Goal: Transaction & Acquisition: Purchase product/service

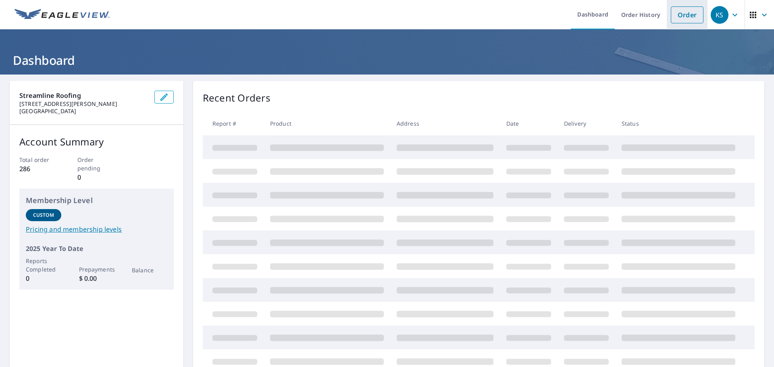
click at [679, 18] on link "Order" at bounding box center [686, 14] width 33 height 17
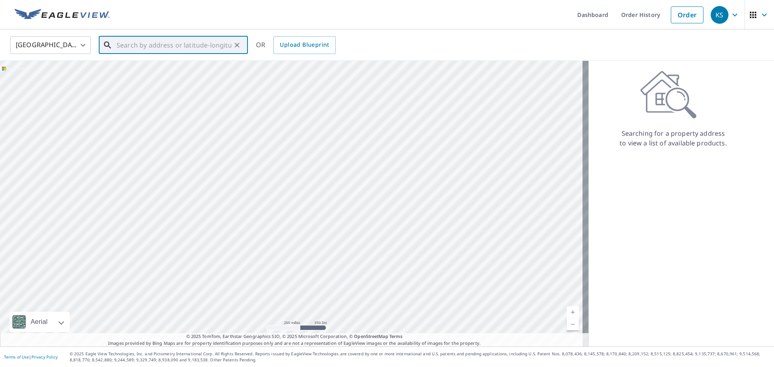
click at [179, 47] on input "text" at bounding box center [173, 45] width 115 height 23
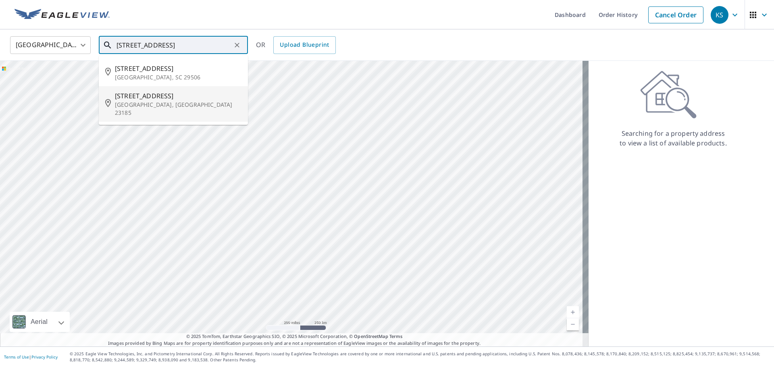
click at [143, 100] on span "[STREET_ADDRESS]" at bounding box center [178, 96] width 127 height 10
type input "[STREET_ADDRESS]"
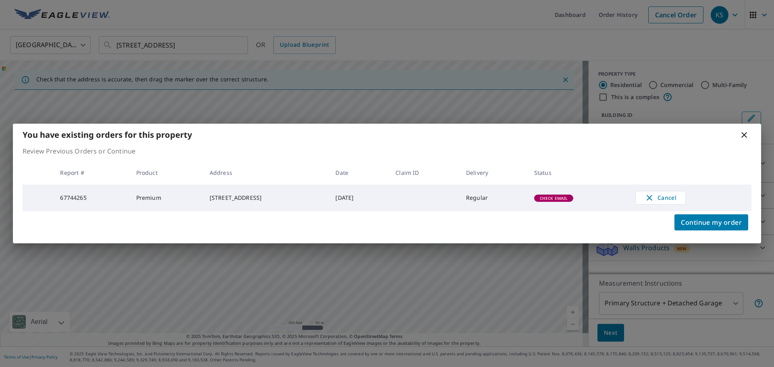
click at [569, 197] on span "Check Email" at bounding box center [554, 198] width 38 height 6
click at [719, 224] on span "Continue my order" at bounding box center [711, 222] width 61 height 11
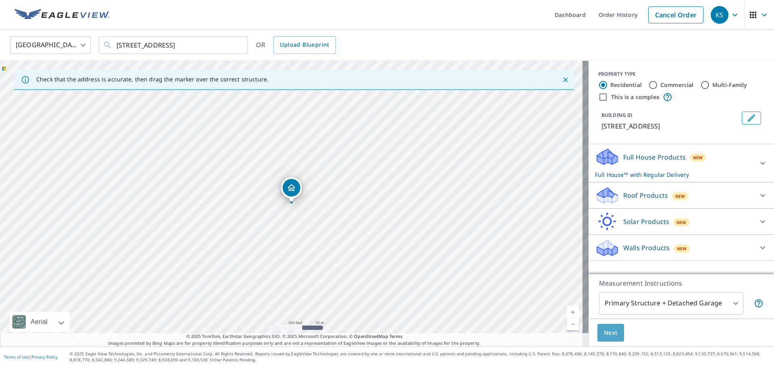
click at [608, 330] on span "Next" at bounding box center [611, 333] width 14 height 10
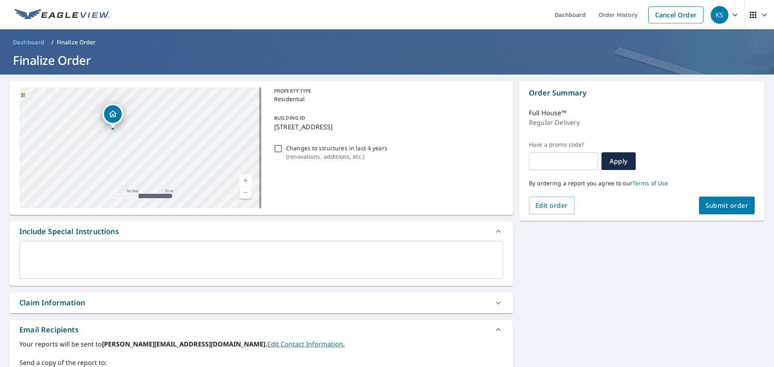
drag, startPoint x: 99, startPoint y: 149, endPoint x: 166, endPoint y: 166, distance: 70.0
click at [166, 166] on div "[STREET_ADDRESS]" at bounding box center [140, 147] width 242 height 121
drag, startPoint x: 116, startPoint y: 112, endPoint x: 122, endPoint y: 122, distance: 12.6
click at [121, 122] on icon "Dropped pin, building 1, Residential property, 1211 Jamestown Rd Williamsburg, …" at bounding box center [124, 125] width 10 height 10
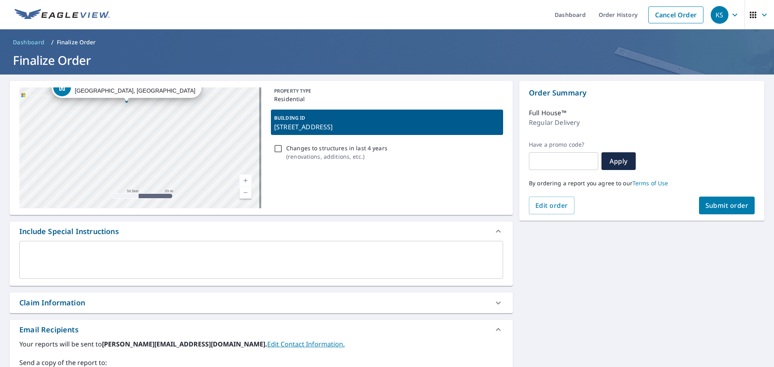
drag, startPoint x: 146, startPoint y: 135, endPoint x: 142, endPoint y: 124, distance: 11.6
click at [142, 124] on div "[STREET_ADDRESS]" at bounding box center [140, 147] width 242 height 121
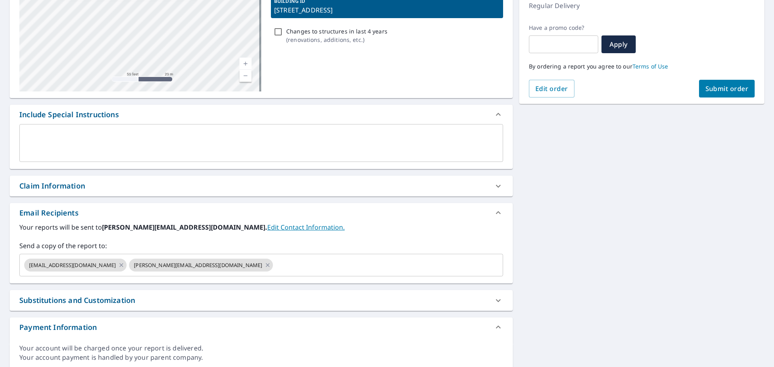
scroll to position [134, 0]
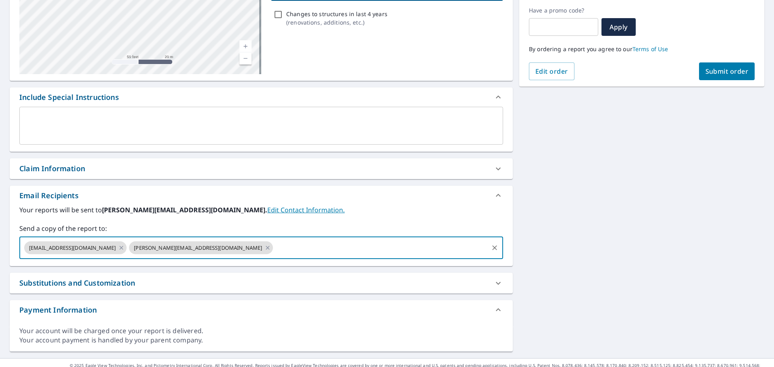
click at [274, 253] on input "text" at bounding box center [380, 247] width 213 height 15
type input "[PERSON_NAME][EMAIL_ADDRESS][DOMAIN_NAME]"
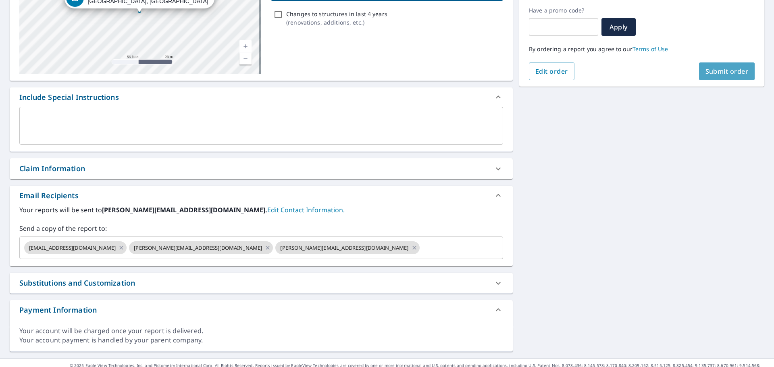
click at [717, 73] on span "Submit order" at bounding box center [726, 71] width 43 height 9
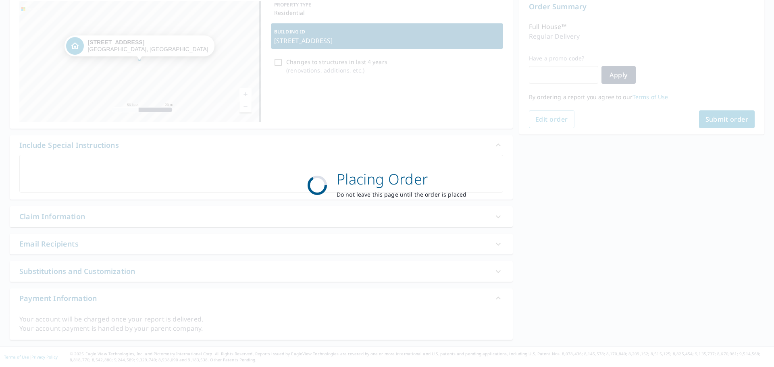
scroll to position [86, 0]
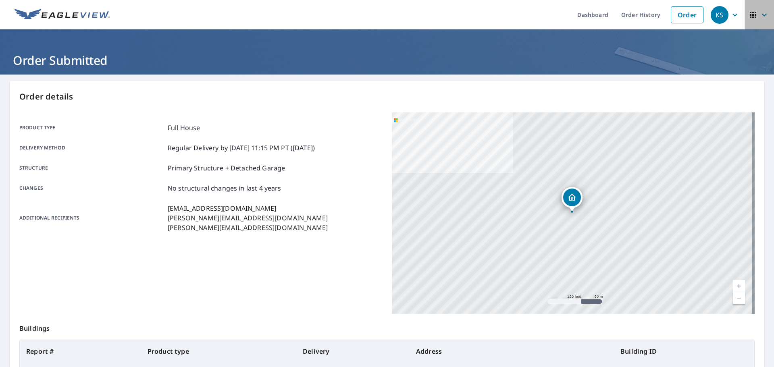
click at [761, 18] on icon "button" at bounding box center [764, 15] width 10 height 10
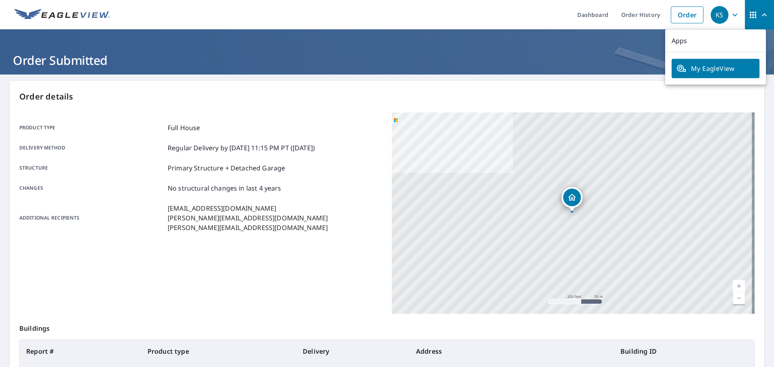
click at [634, 62] on h1 "Order Submitted" at bounding box center [387, 60] width 754 height 17
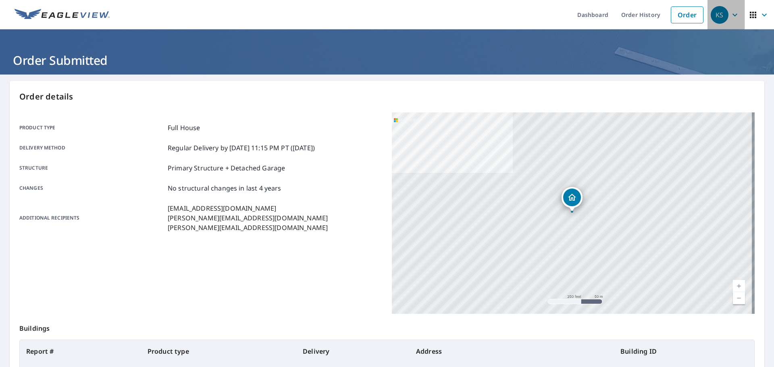
click at [721, 22] on div "KS" at bounding box center [719, 15] width 18 height 18
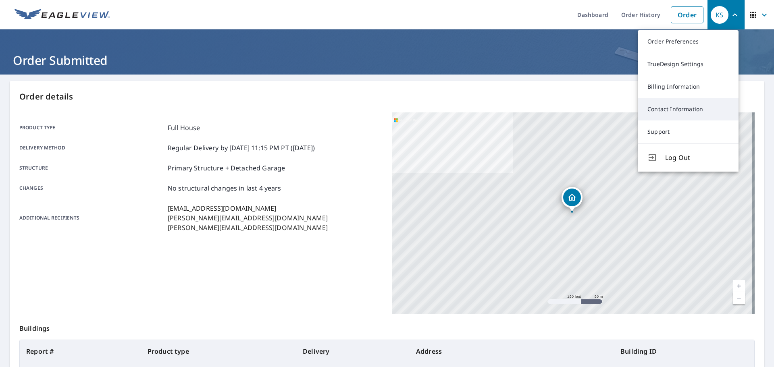
click at [670, 105] on link "Contact Information" at bounding box center [687, 109] width 101 height 23
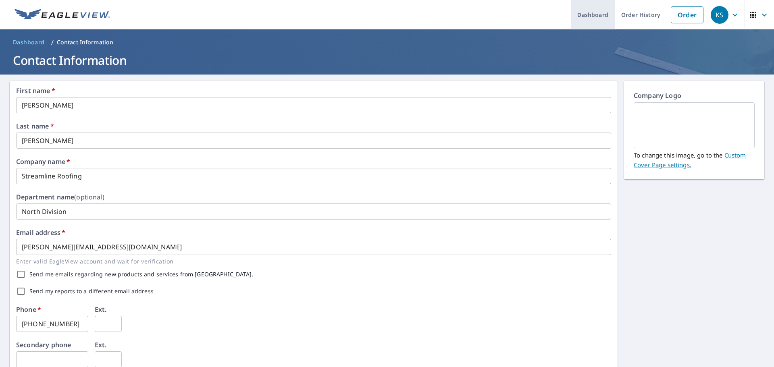
click at [601, 19] on link "Dashboard" at bounding box center [593, 14] width 44 height 29
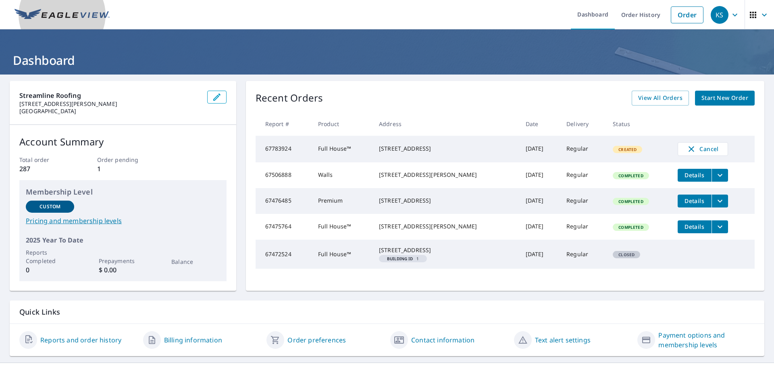
click at [79, 13] on img at bounding box center [62, 15] width 95 height 12
click at [689, 15] on link "Order" at bounding box center [686, 14] width 33 height 17
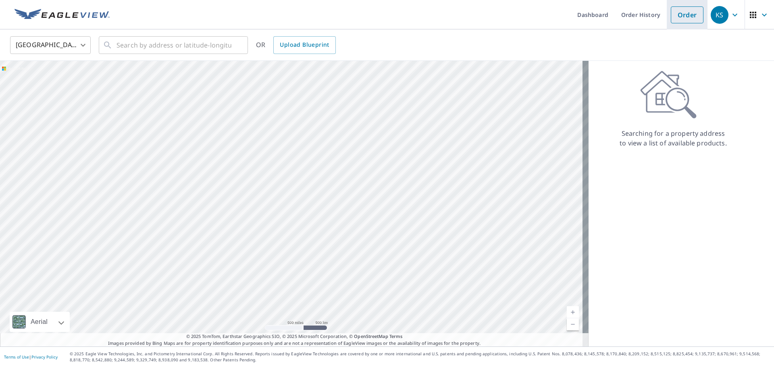
click at [685, 18] on link "Order" at bounding box center [686, 14] width 33 height 17
click at [715, 13] on div "KS" at bounding box center [719, 15] width 18 height 18
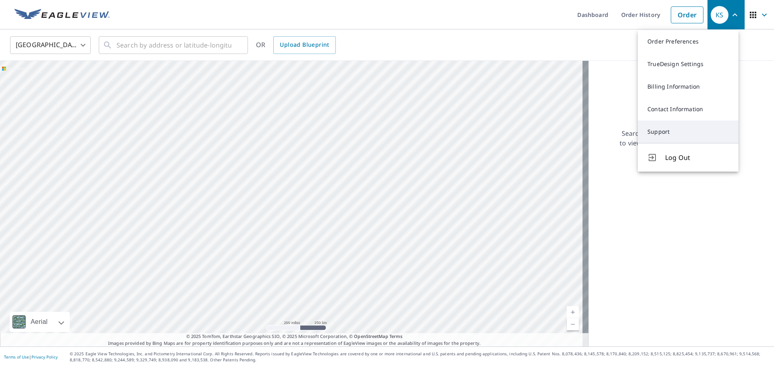
click at [660, 131] on link "Support" at bounding box center [687, 131] width 101 height 23
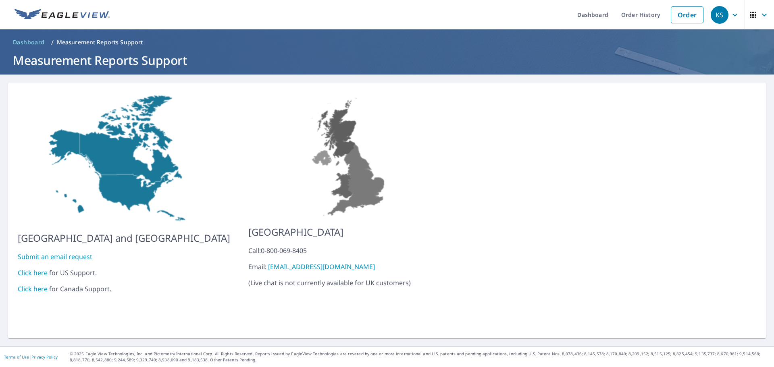
click at [40, 268] on link "Click here" at bounding box center [33, 272] width 30 height 9
